Goal: Use online tool/utility: Utilize a website feature to perform a specific function

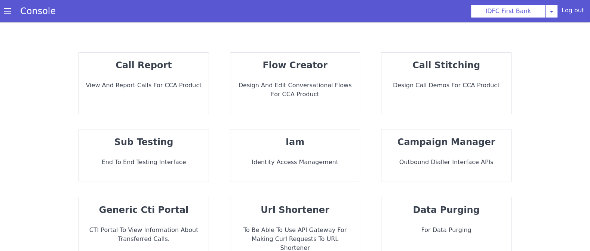
click at [329, 80] on div "flow creator Design and Edit Conversational flows for CCA Product" at bounding box center [295, 83] width 130 height 61
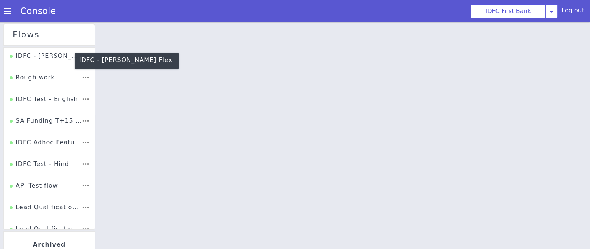
click at [47, 59] on div "IDFC - [PERSON_NAME] Flexi" at bounding box center [46, 59] width 72 height 14
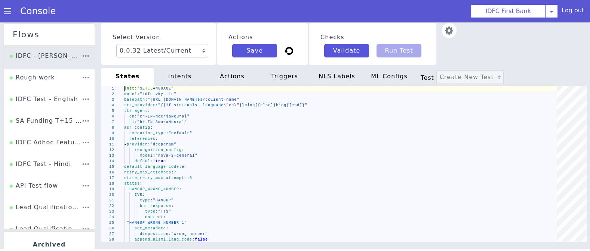
click at [109, 23] on div "Select Version 0.0.32 Latest/Current 0.0.31 0.0.30 0.0.29 0.0.28 0.0.27 0.0.26 …" at bounding box center [158, 44] width 114 height 42
